Goal: Information Seeking & Learning: Learn about a topic

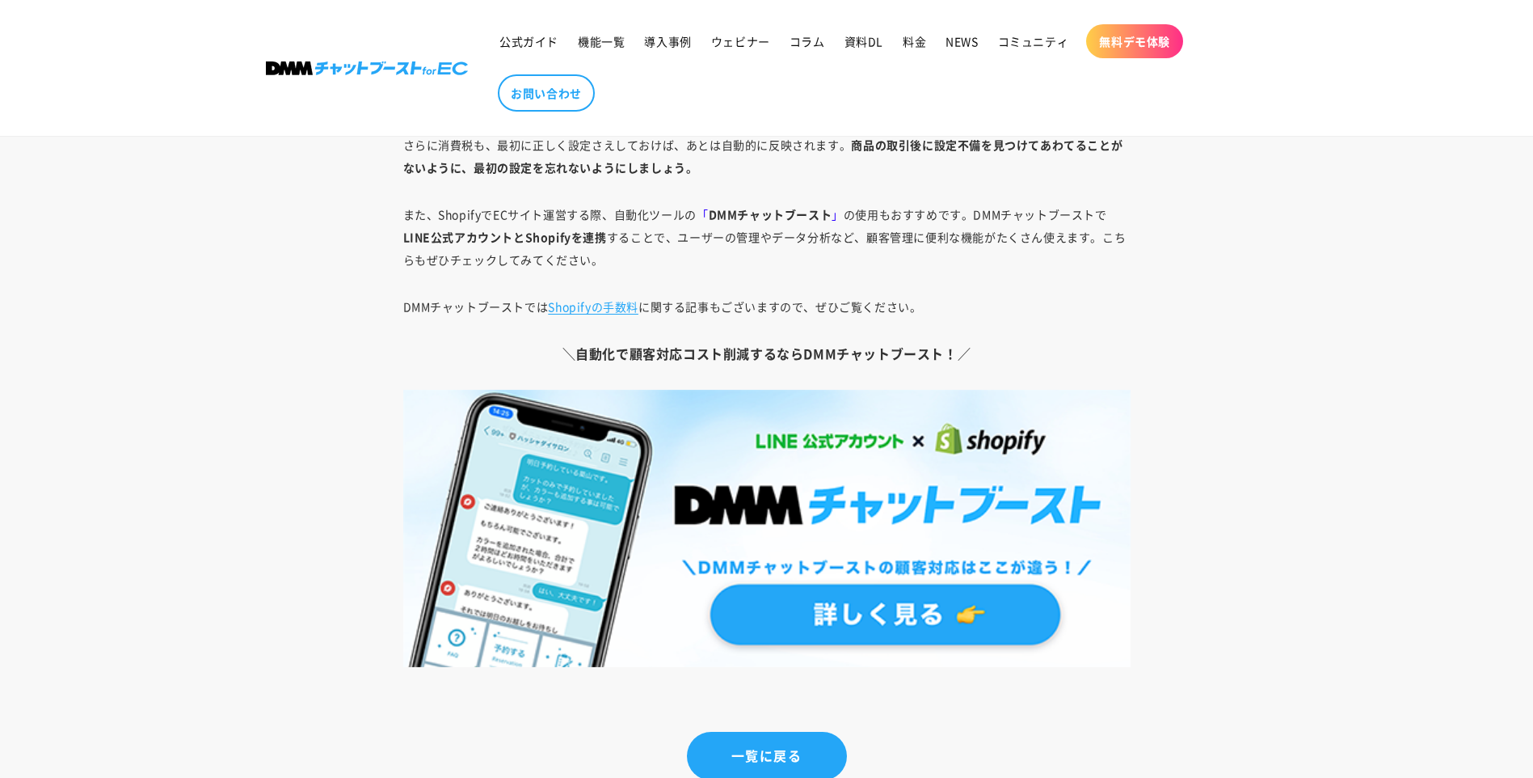
scroll to position [11802, 0]
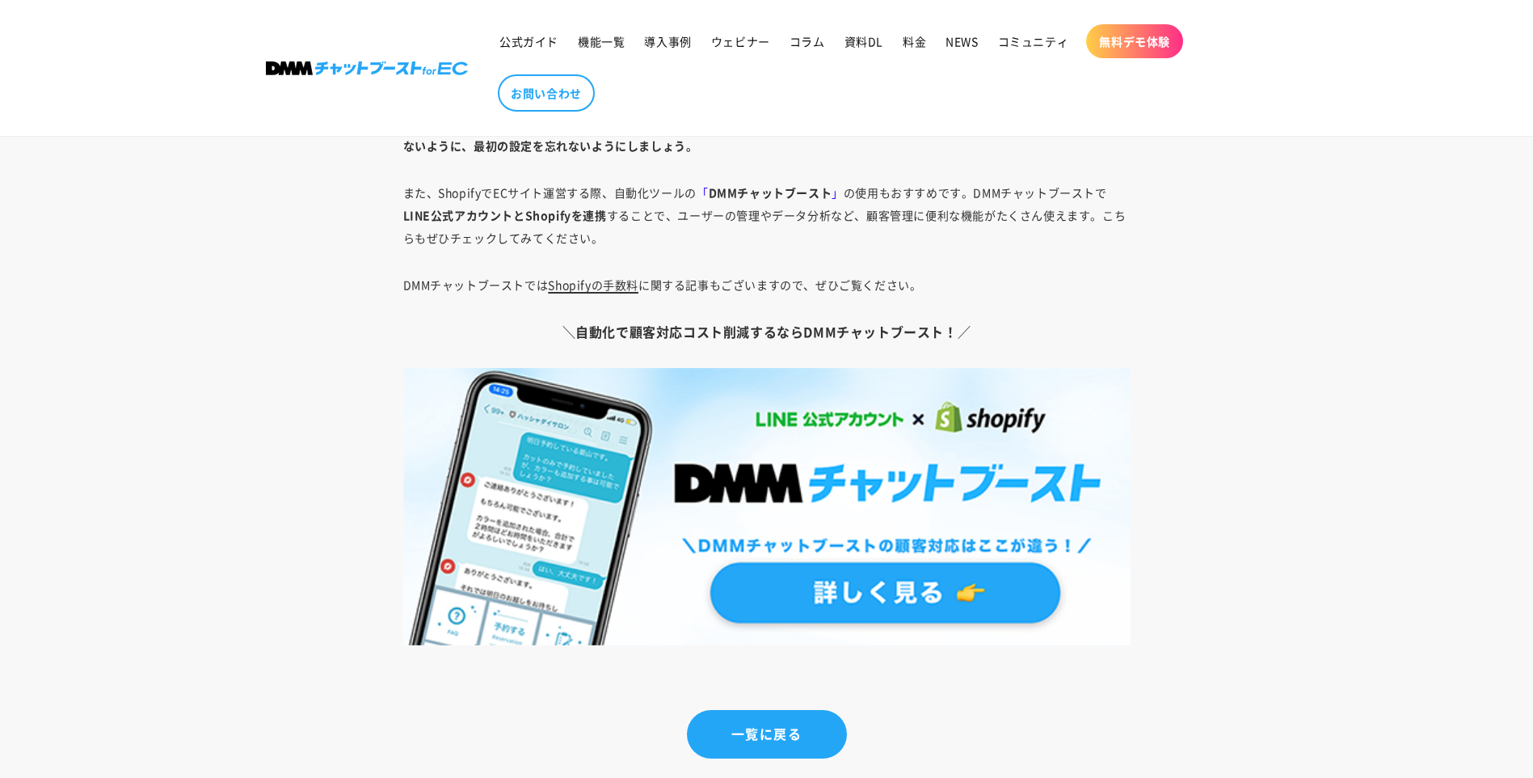
click at [601, 286] on link "Shopifyの手数料" at bounding box center [593, 284] width 91 height 16
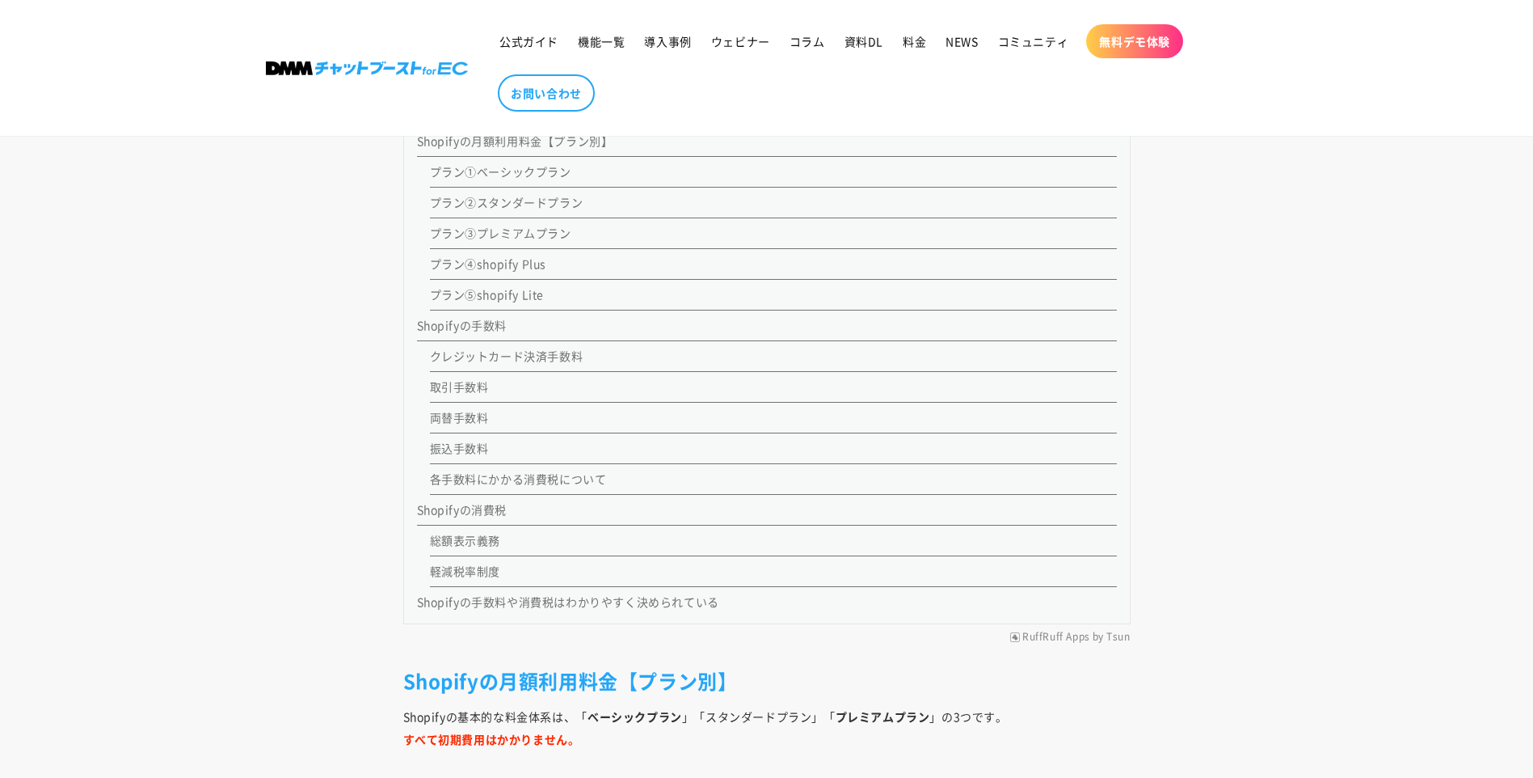
scroll to position [1617, 0]
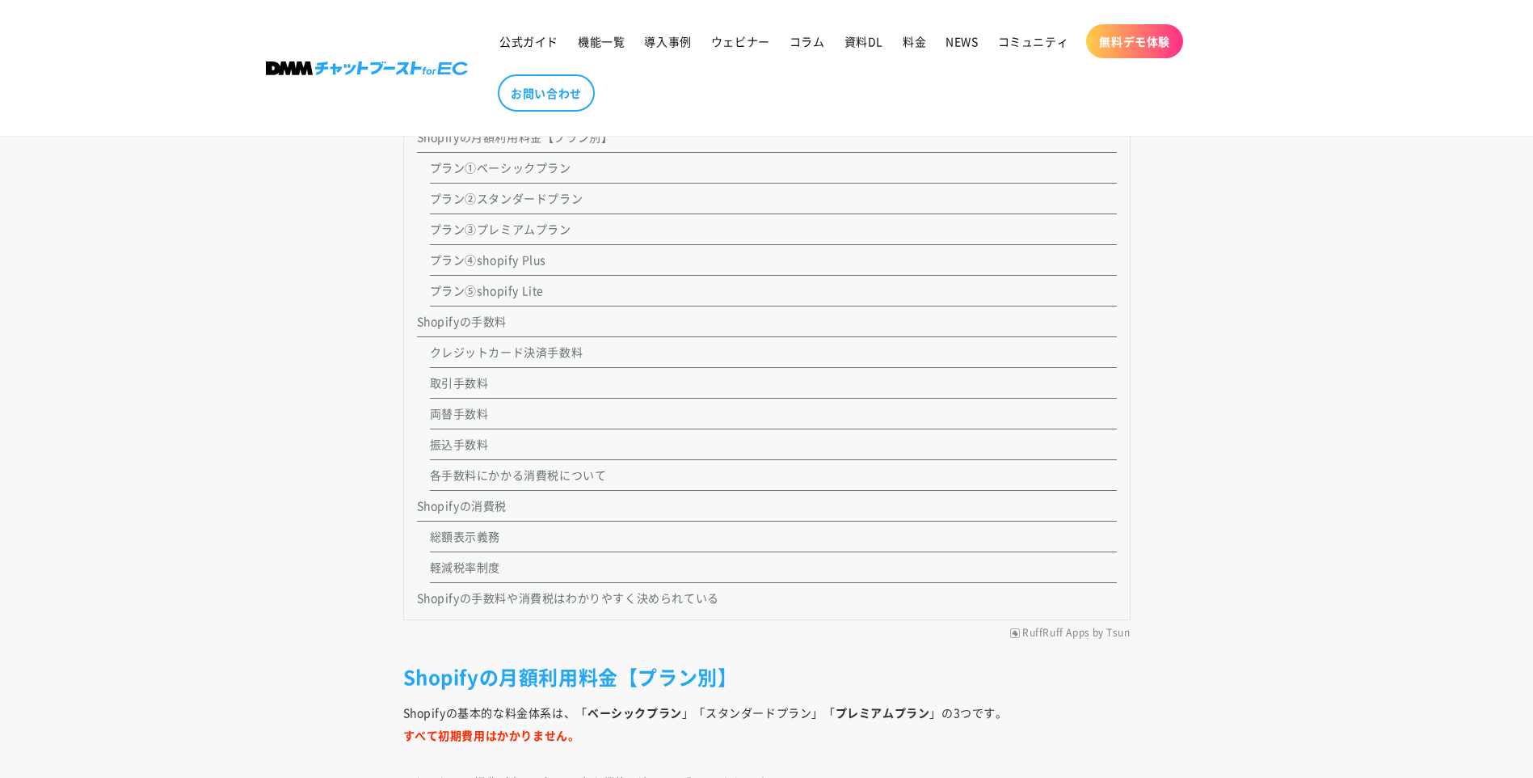
click at [495, 478] on link "各手数料にかかる消費税について" at bounding box center [518, 474] width 177 height 16
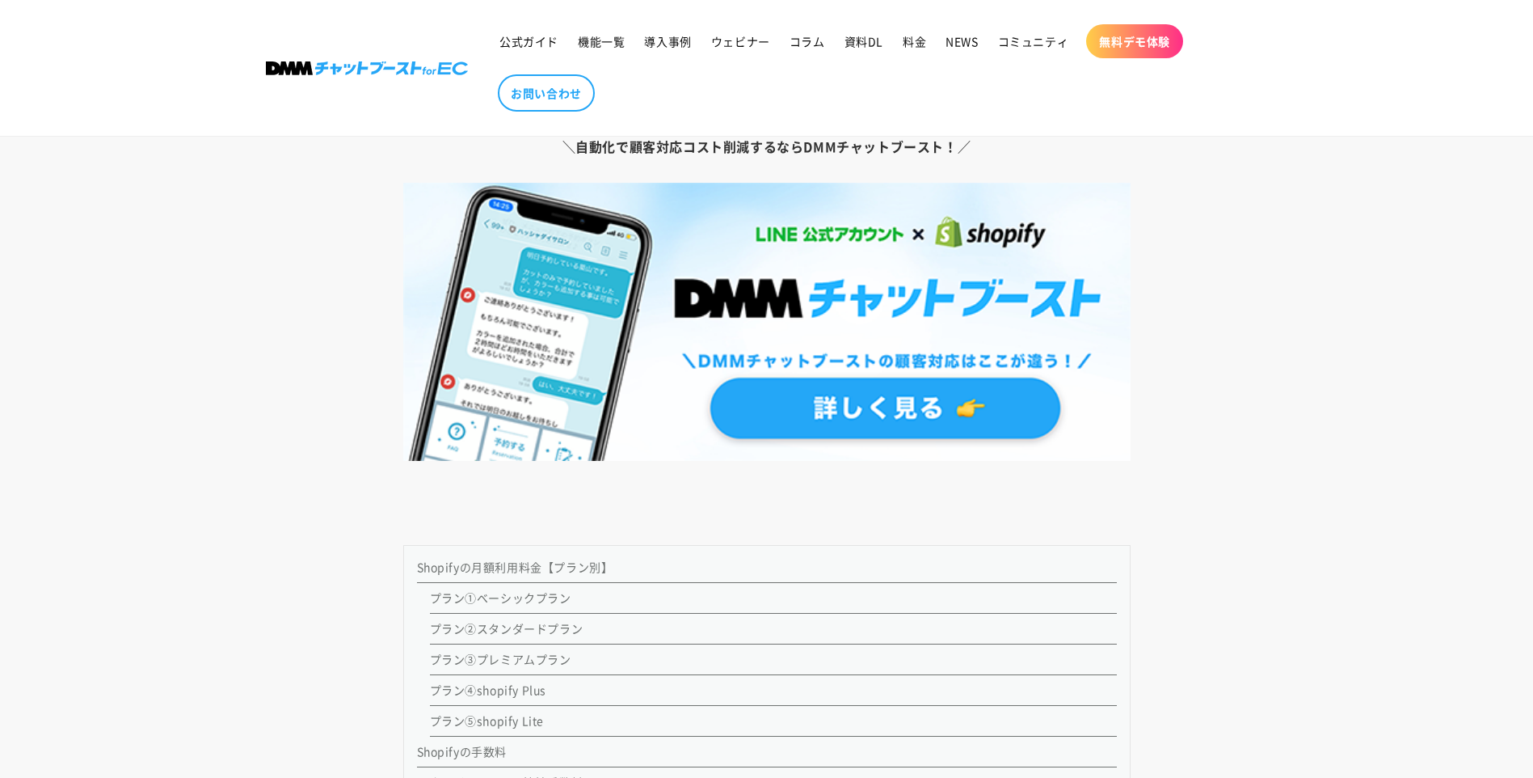
scroll to position [1511, 0]
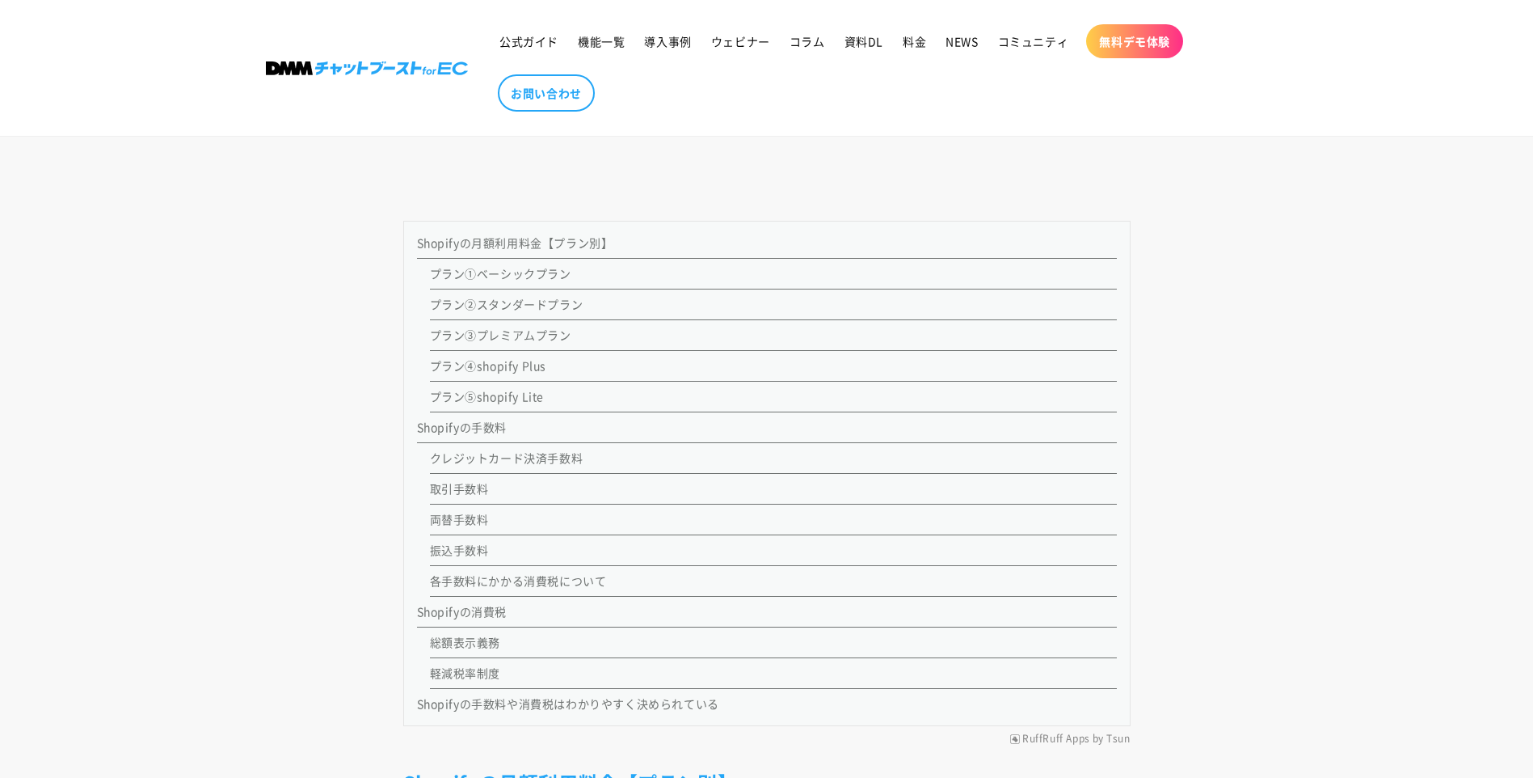
click at [535, 577] on link "各手数料にかかる消費税について" at bounding box center [518, 580] width 177 height 16
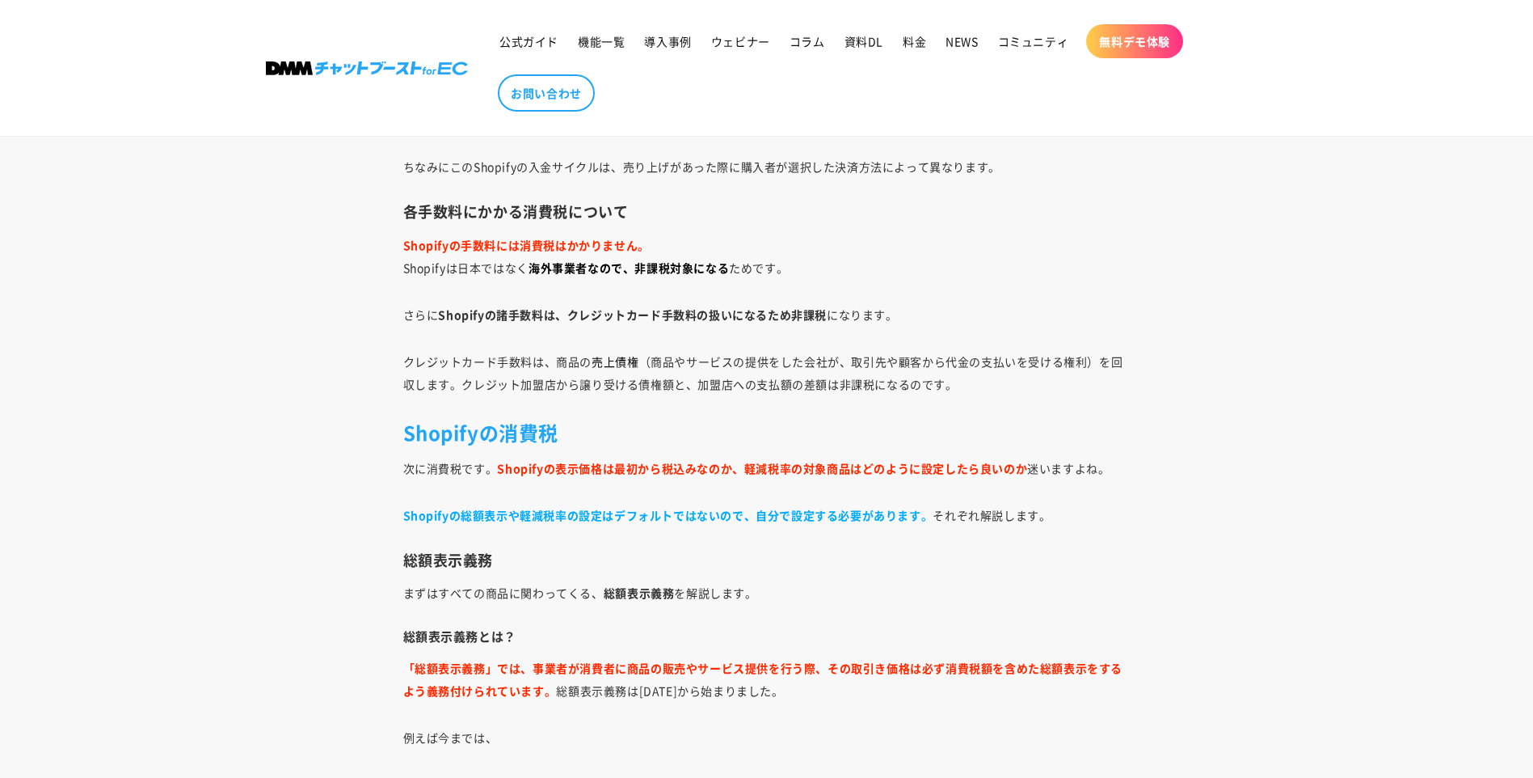
scroll to position [5553, 0]
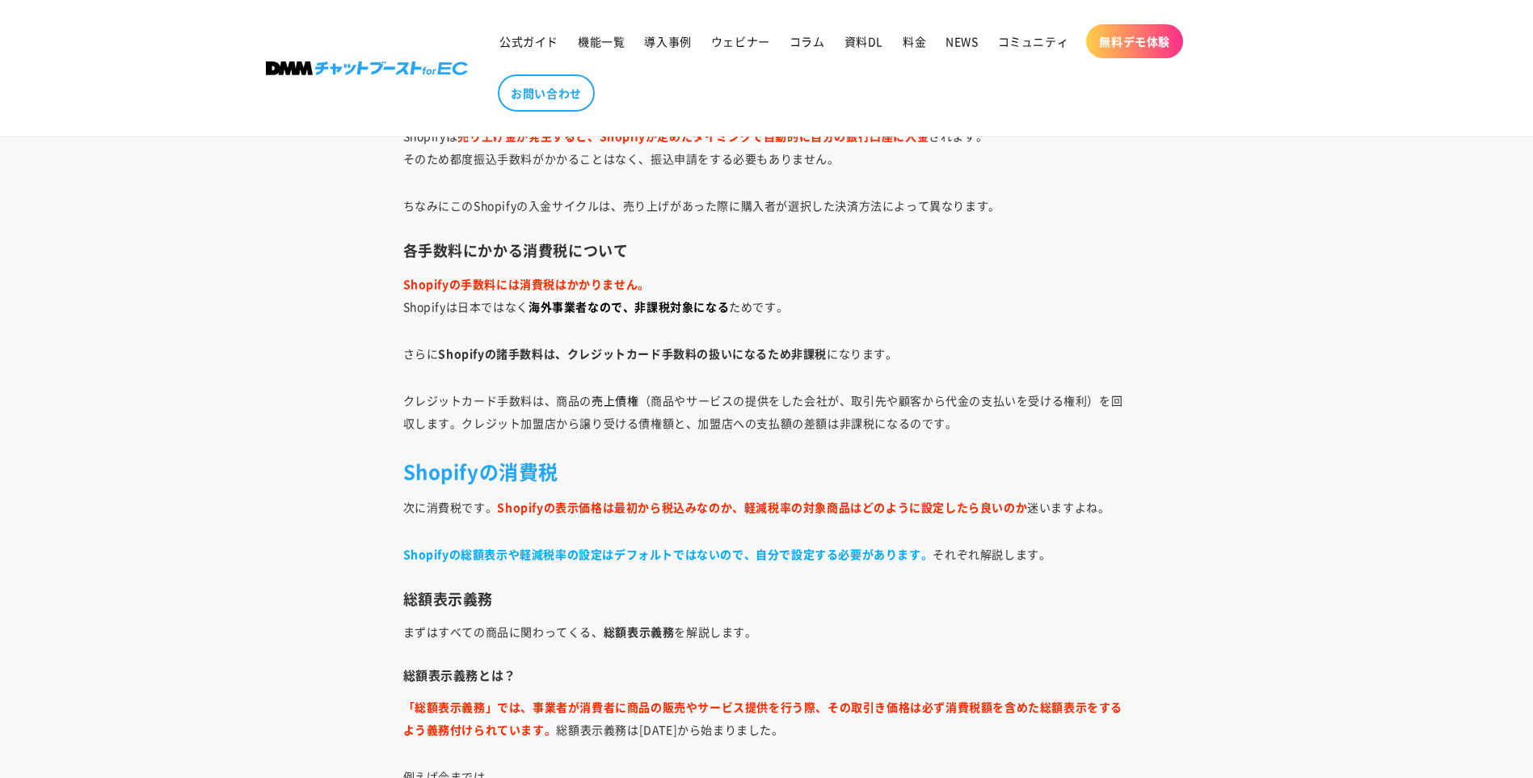
scroll to position [1617, 0]
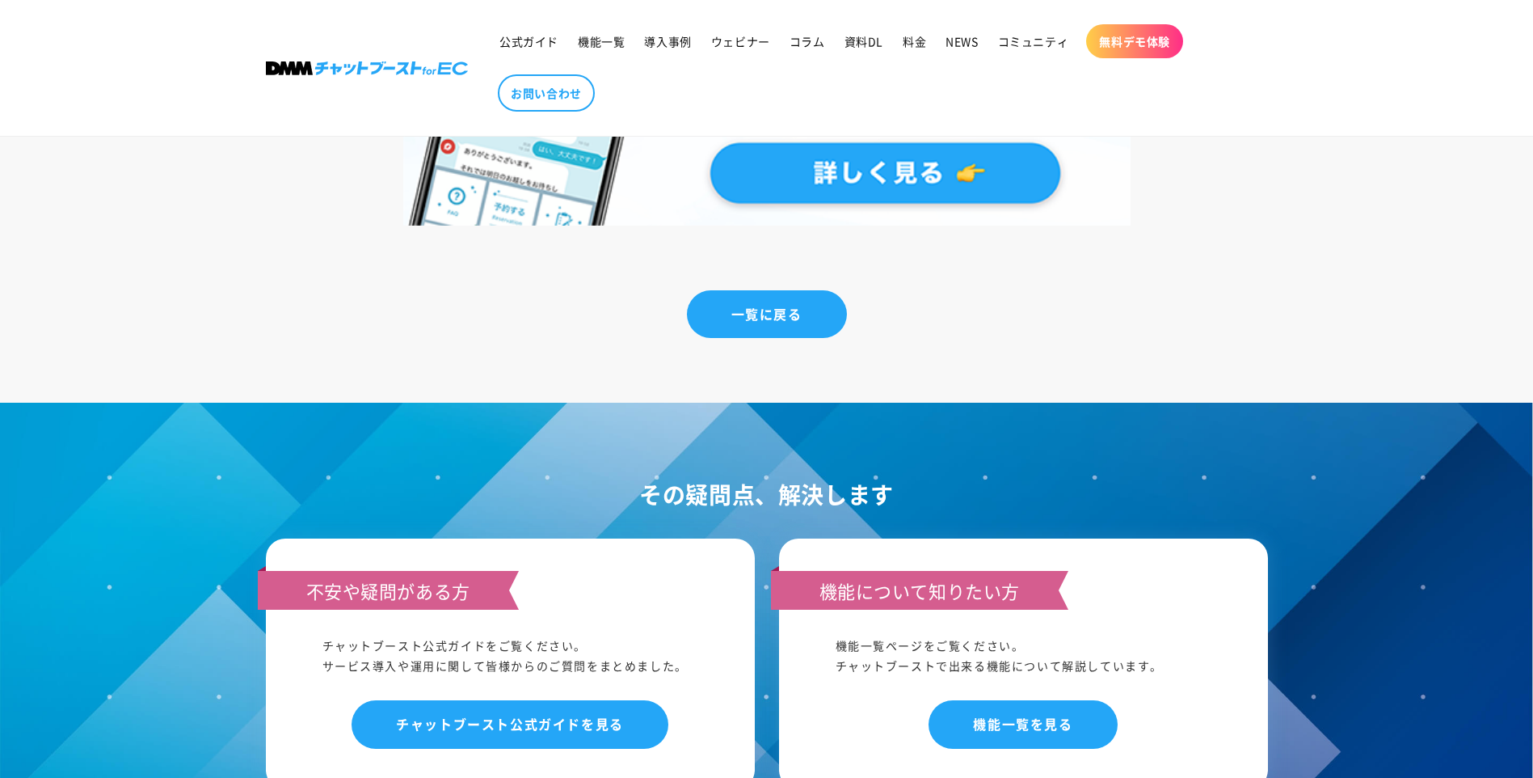
scroll to position [6629, 0]
